Goal: Book appointment/travel/reservation

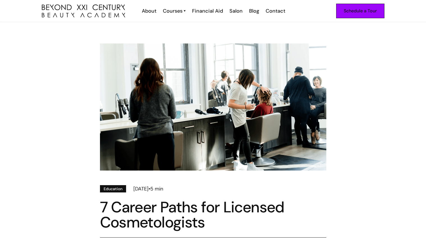
click at [345, 10] on div "Schedule a Tour" at bounding box center [360, 10] width 33 height 7
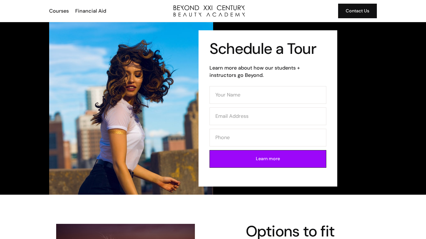
click at [210, 8] on img "home" at bounding box center [209, 10] width 71 height 11
